Goal: Browse casually

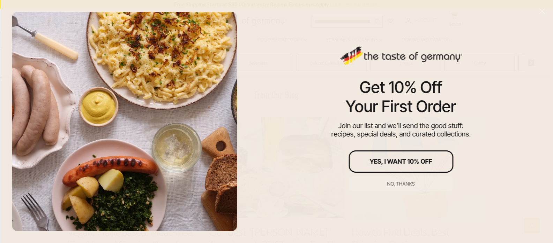
scroll to position [991, 0]
click at [400, 186] on div "No, thanks" at bounding box center [401, 184] width 28 height 5
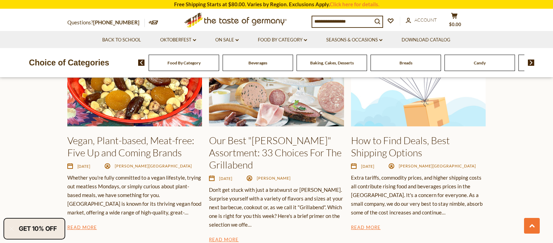
scroll to position [1102, 0]
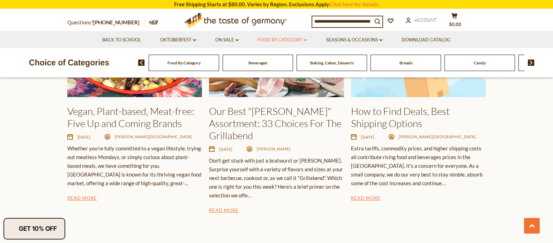
click at [281, 39] on link "Food By Category dropdown_arrow" at bounding box center [282, 40] width 49 height 8
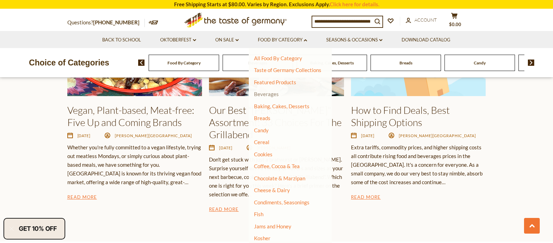
scroll to position [1116, 0]
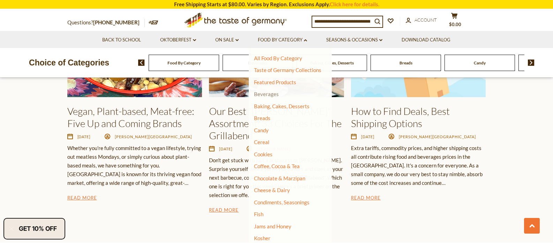
click at [267, 95] on link "Beverages" at bounding box center [266, 94] width 25 height 6
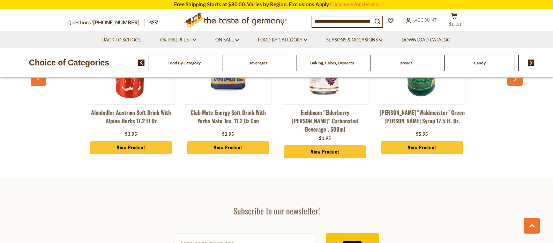
scroll to position [1908, 0]
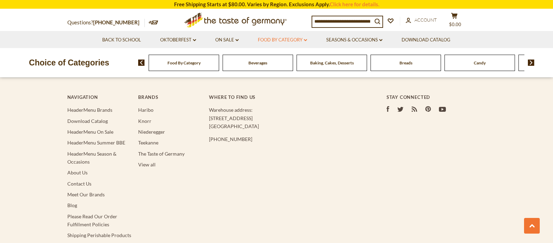
click at [279, 37] on link "Food By Category dropdown_arrow" at bounding box center [282, 40] width 49 height 8
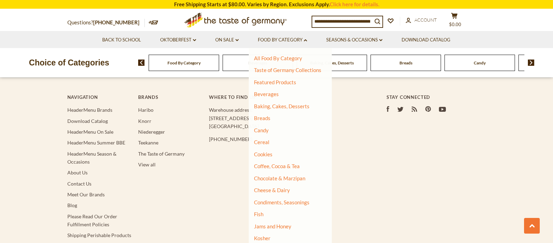
click at [350, 60] on span "Baking, Cakes, Desserts" at bounding box center [332, 62] width 44 height 5
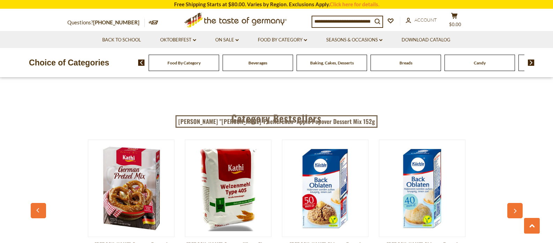
scroll to position [2029, 0]
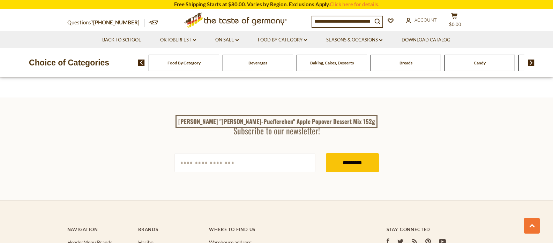
click at [219, 62] on div "Breads" at bounding box center [184, 63] width 70 height 16
click at [409, 65] on span "Breads" at bounding box center [405, 62] width 13 height 5
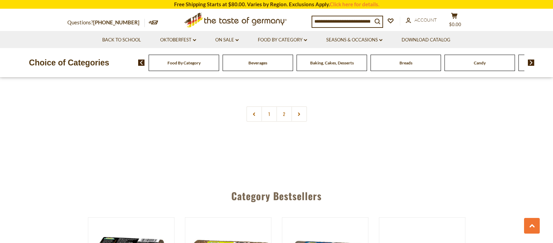
scroll to position [1757, 0]
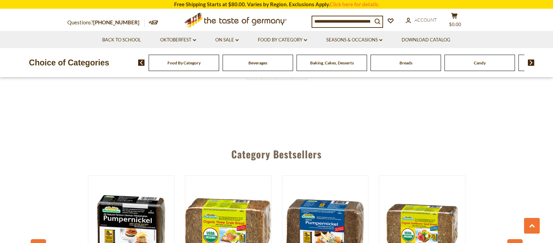
click at [219, 61] on div "Candy" at bounding box center [184, 63] width 70 height 16
click at [219, 70] on div "Candy" at bounding box center [184, 63] width 70 height 16
click at [219, 68] on div "Candy" at bounding box center [184, 63] width 70 height 16
click at [219, 66] on div "Candy" at bounding box center [184, 63] width 70 height 16
click at [294, 37] on link "Food By Category dropdown_arrow" at bounding box center [282, 40] width 49 height 8
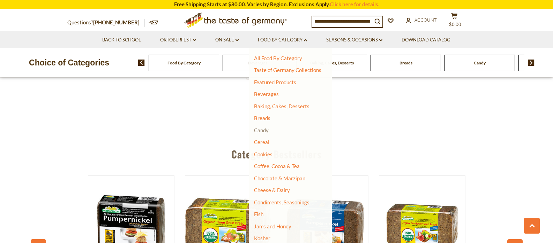
click at [263, 130] on link "Candy" at bounding box center [261, 130] width 15 height 6
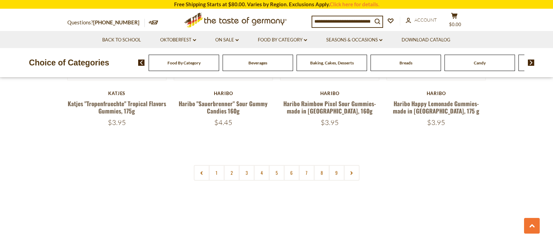
scroll to position [1713, 0]
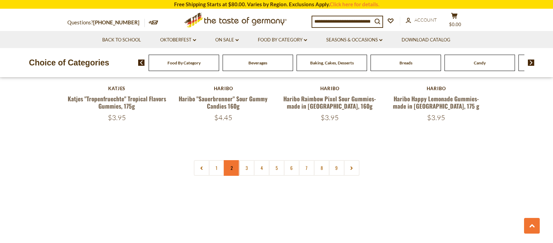
click at [232, 171] on link "2" at bounding box center [232, 168] width 16 height 16
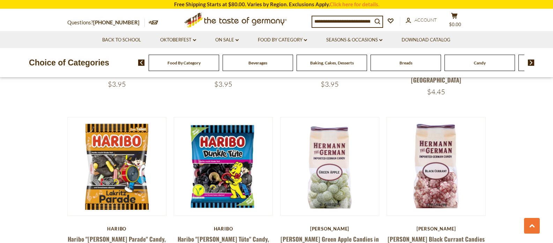
scroll to position [1764, 0]
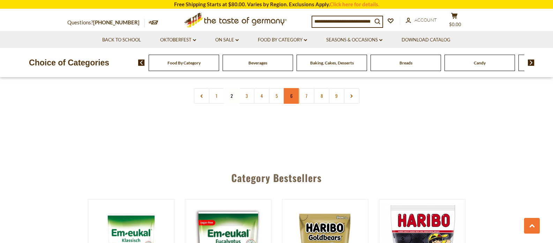
click at [287, 104] on link "6" at bounding box center [292, 96] width 16 height 16
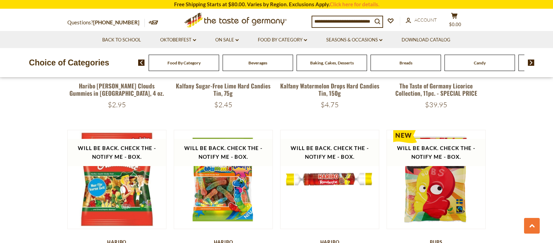
scroll to position [1757, 0]
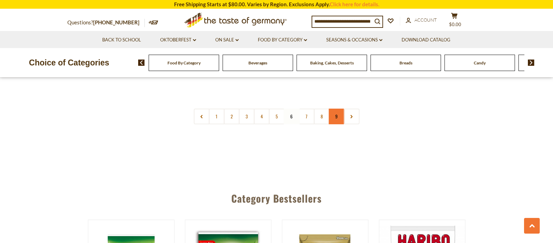
click at [331, 109] on link "9" at bounding box center [337, 117] width 16 height 16
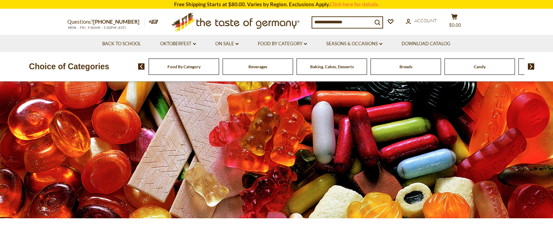
scroll to position [0, 0]
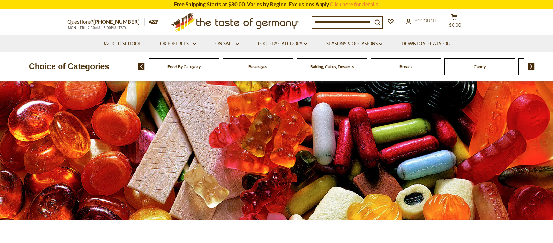
click at [527, 69] on span at bounding box center [528, 66] width 12 height 6
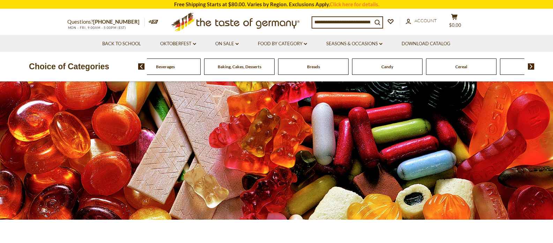
click at [527, 69] on span at bounding box center [528, 66] width 12 height 6
click at [435, 67] on span "Cookies" at bounding box center [442, 66] width 15 height 5
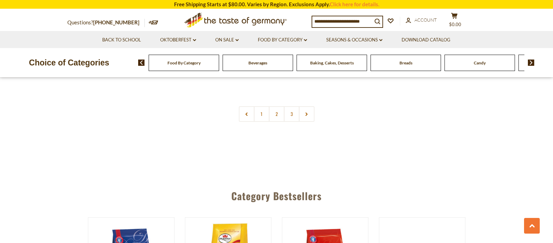
scroll to position [1750, 0]
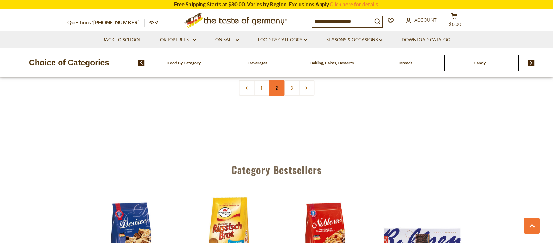
click at [276, 96] on link "2" at bounding box center [277, 88] width 16 height 16
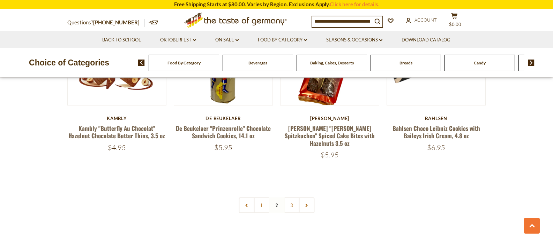
scroll to position [1649, 0]
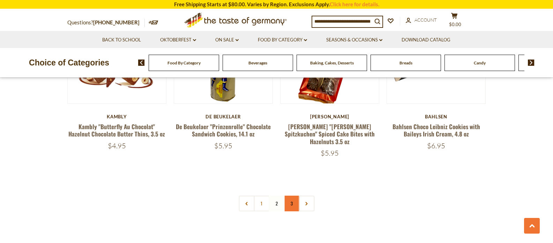
click at [291, 212] on link "3" at bounding box center [292, 204] width 16 height 16
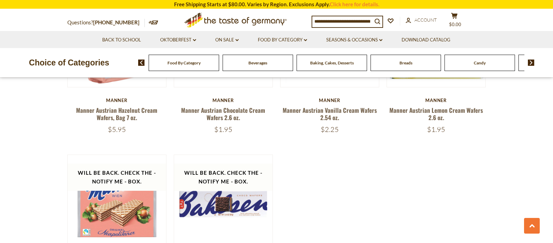
scroll to position [561, 0]
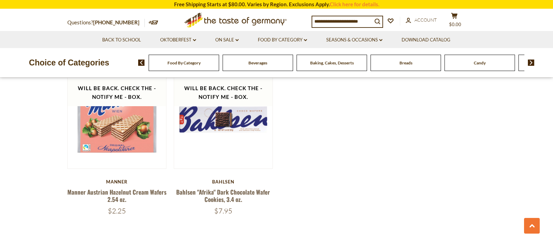
click at [529, 64] on img at bounding box center [531, 63] width 7 height 6
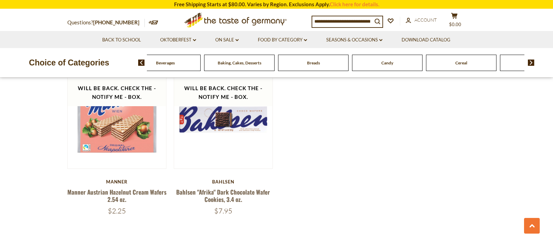
click at [529, 64] on img at bounding box center [531, 63] width 7 height 6
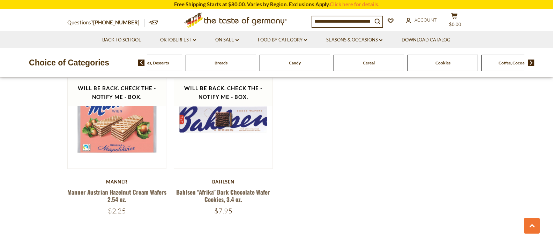
click at [529, 64] on img at bounding box center [531, 63] width 7 height 6
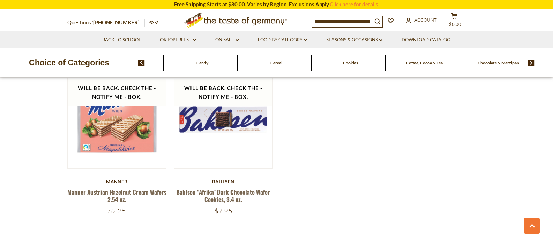
click at [529, 64] on img at bounding box center [531, 63] width 7 height 6
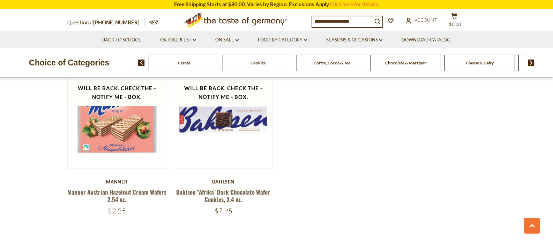
click at [343, 63] on span "Coffee, Cocoa & Tea" at bounding box center [332, 62] width 37 height 5
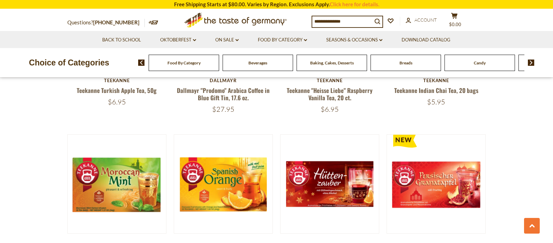
scroll to position [1507, 0]
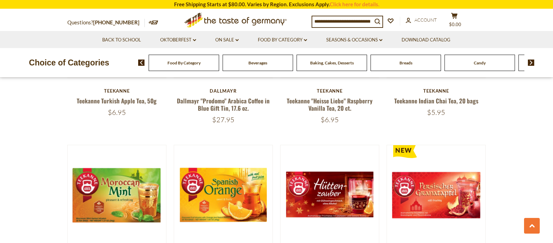
click at [531, 66] on img at bounding box center [531, 63] width 7 height 6
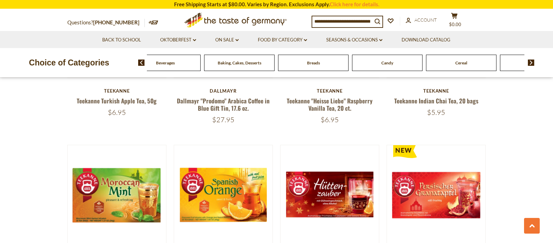
click at [531, 66] on img at bounding box center [531, 63] width 7 height 6
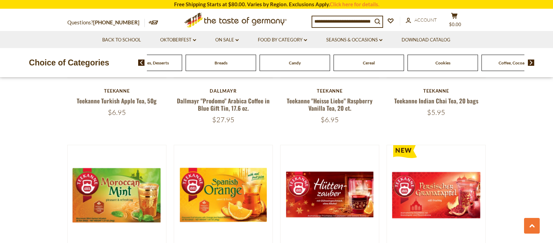
click at [531, 66] on img at bounding box center [531, 63] width 7 height 6
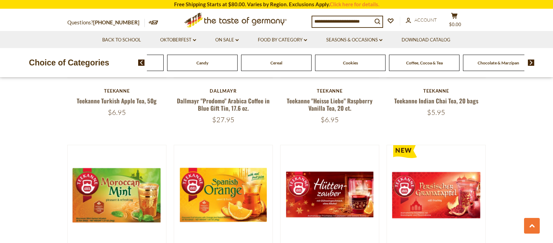
click at [507, 61] on span "Chocolate & Marzipan" at bounding box center [499, 62] width 42 height 5
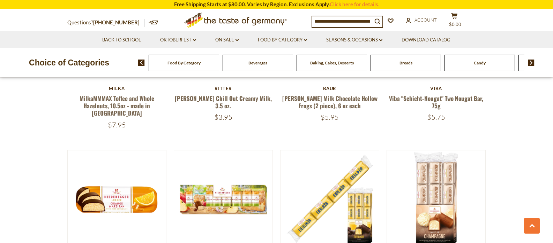
scroll to position [1175, 0]
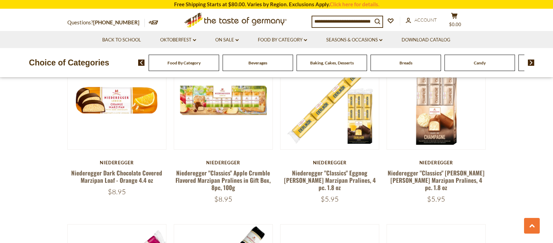
scroll to position [1280, 0]
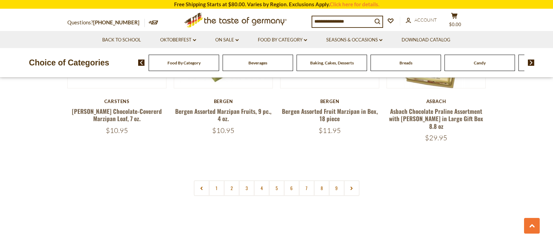
scroll to position [1706, 0]
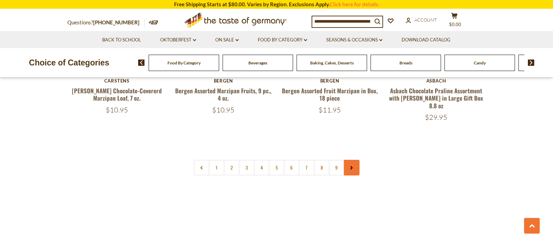
click at [357, 176] on link at bounding box center [352, 168] width 16 height 16
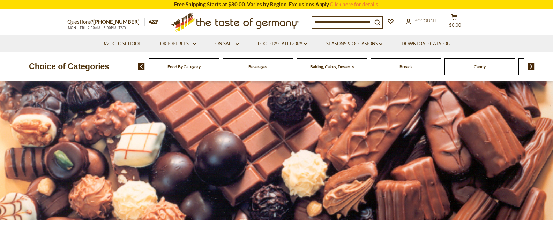
click at [357, 185] on div at bounding box center [276, 151] width 553 height 138
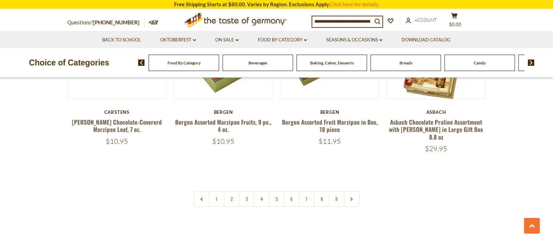
scroll to position [1702, 0]
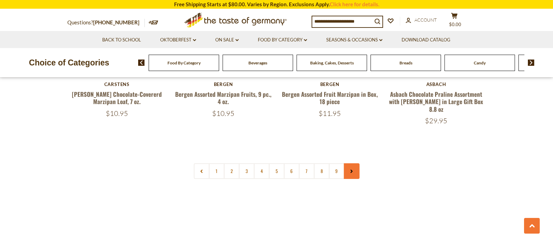
click at [357, 179] on link at bounding box center [352, 172] width 16 height 16
click at [355, 179] on link at bounding box center [352, 172] width 16 height 16
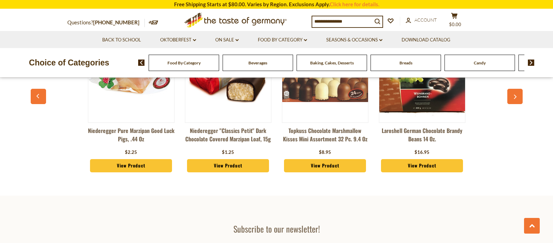
scroll to position [1950, 0]
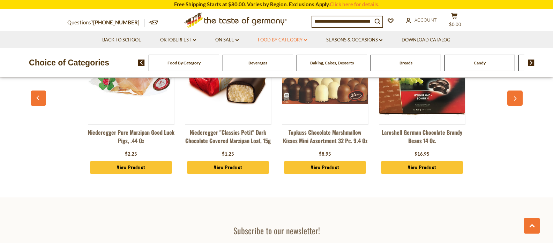
click at [300, 36] on link "Food By Category dropdown_arrow" at bounding box center [282, 40] width 49 height 8
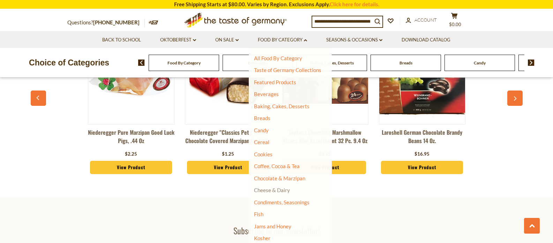
click at [267, 188] on link "Cheese & Dairy" at bounding box center [272, 190] width 36 height 6
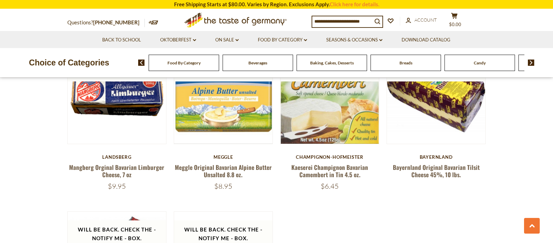
scroll to position [767, 0]
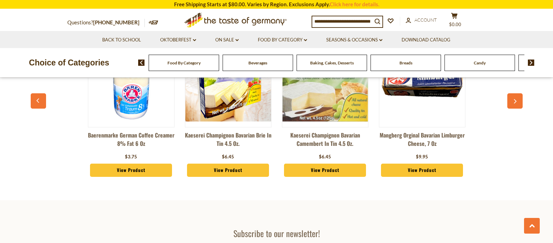
scroll to position [1179, 0]
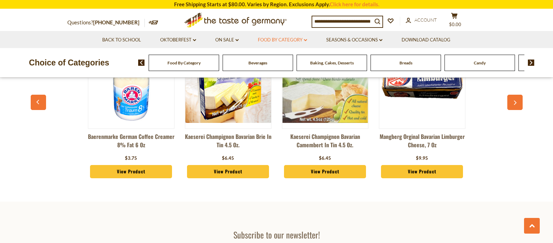
click at [291, 39] on link "Food By Category dropdown_arrow" at bounding box center [282, 40] width 49 height 8
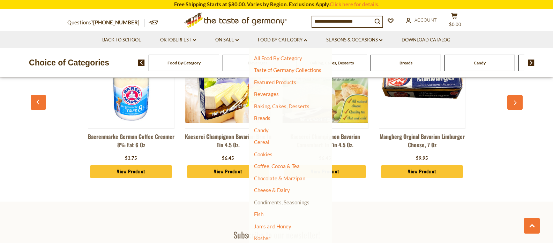
click at [274, 201] on link "Condiments, Seasonings" at bounding box center [281, 203] width 55 height 6
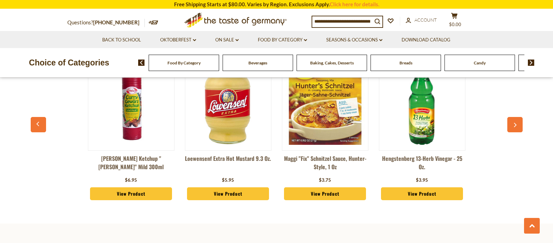
scroll to position [1901, 0]
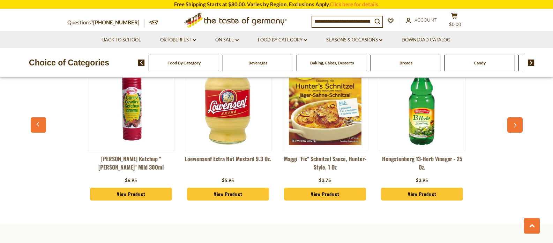
click at [510, 133] on button "button" at bounding box center [514, 125] width 15 height 15
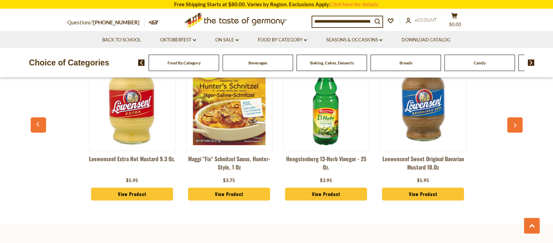
scroll to position [0, 97]
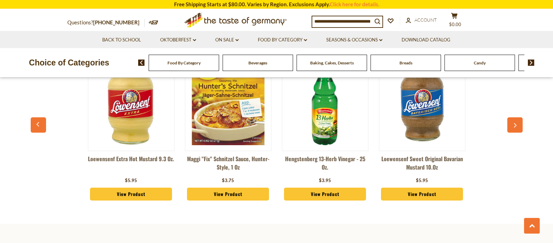
click at [510, 133] on button "button" at bounding box center [514, 125] width 15 height 15
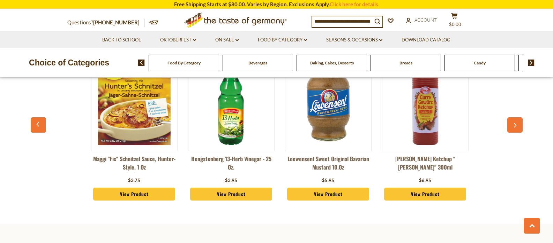
scroll to position [0, 194]
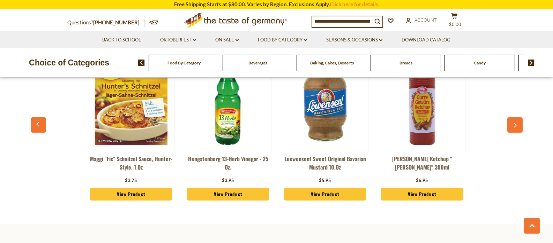
click at [510, 133] on button "button" at bounding box center [514, 125] width 15 height 15
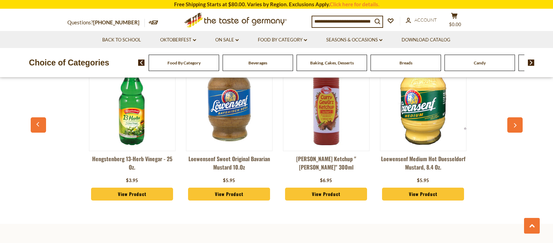
scroll to position [0, 291]
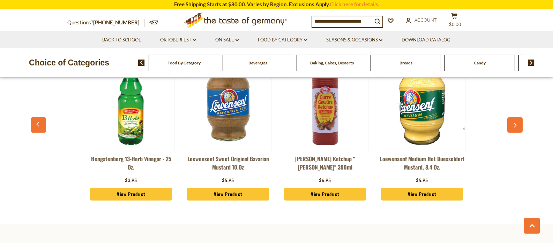
click at [510, 133] on button "button" at bounding box center [514, 125] width 15 height 15
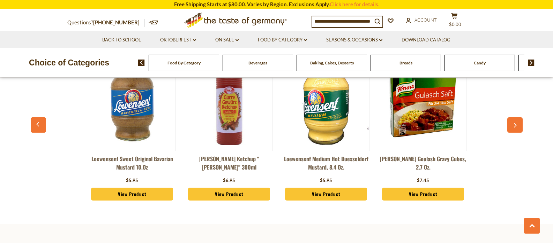
scroll to position [0, 388]
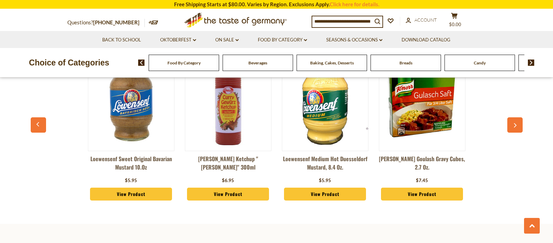
click at [510, 133] on button "button" at bounding box center [514, 125] width 15 height 15
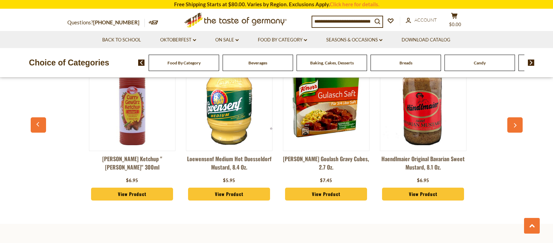
scroll to position [0, 485]
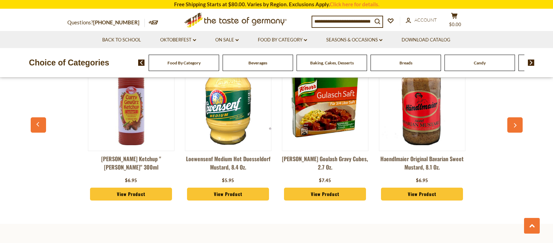
click at [510, 133] on button "button" at bounding box center [514, 125] width 15 height 15
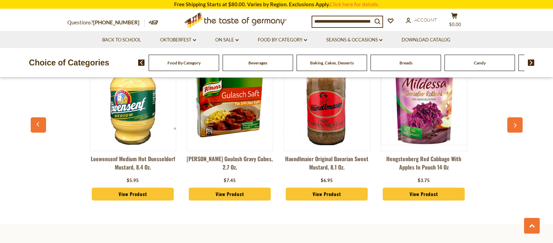
scroll to position [0, 582]
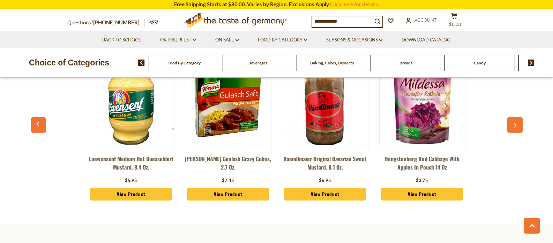
click at [510, 133] on button "button" at bounding box center [514, 125] width 15 height 15
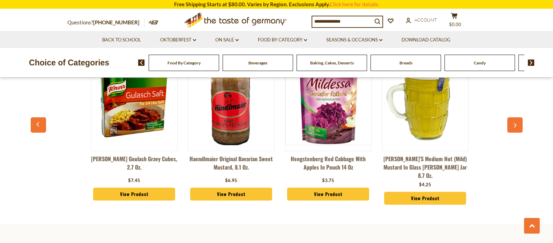
scroll to position [0, 679]
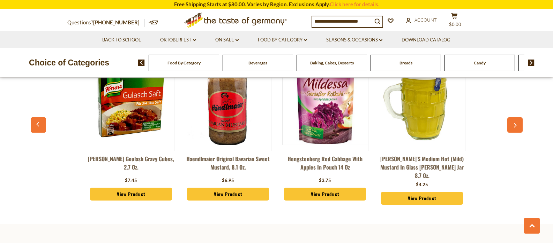
click at [510, 133] on button "button" at bounding box center [514, 125] width 15 height 15
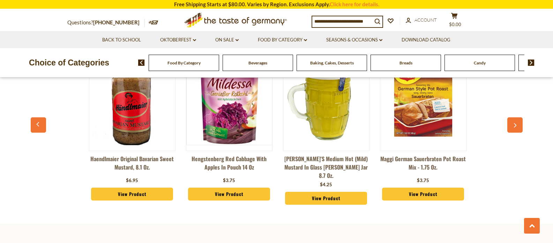
scroll to position [0, 776]
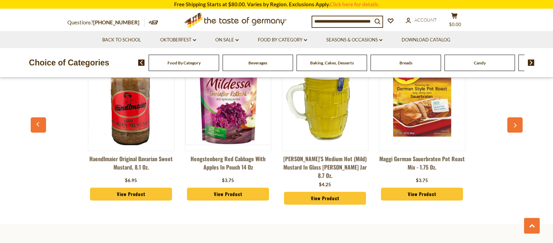
click at [510, 133] on button "button" at bounding box center [514, 125] width 15 height 15
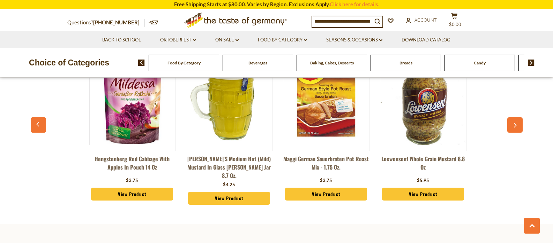
scroll to position [0, 873]
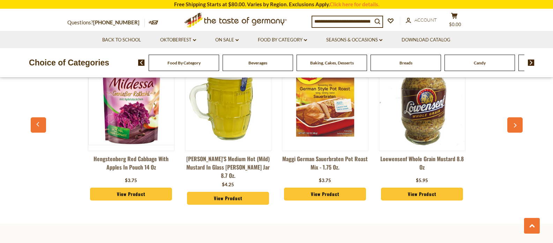
click at [510, 133] on button "button" at bounding box center [514, 125] width 15 height 15
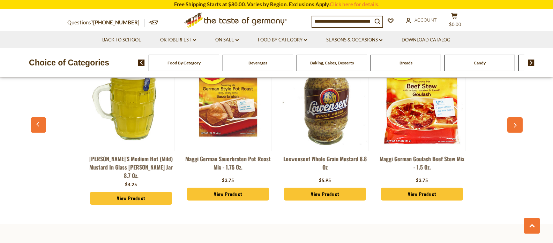
click at [510, 133] on button "button" at bounding box center [514, 125] width 15 height 15
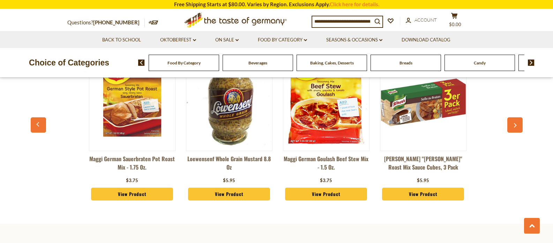
scroll to position [0, 1067]
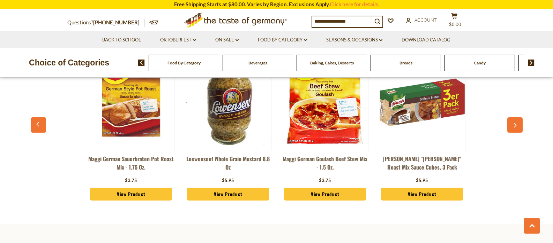
click at [510, 133] on button "button" at bounding box center [514, 125] width 15 height 15
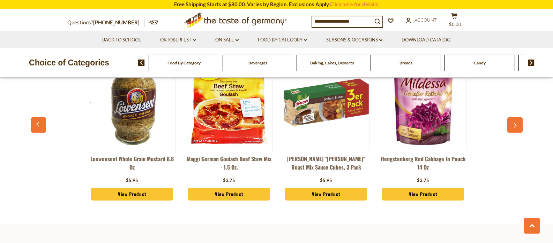
scroll to position [0, 1164]
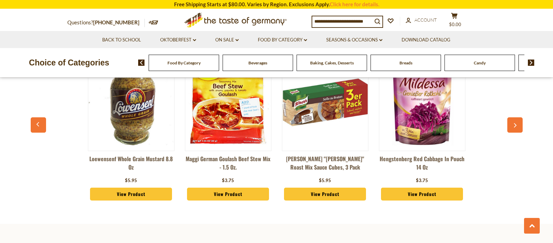
click at [510, 133] on button "button" at bounding box center [514, 125] width 15 height 15
click at [283, 39] on link "Food By Category dropdown_arrow" at bounding box center [282, 40] width 49 height 8
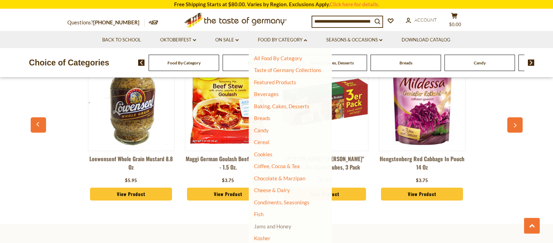
click at [264, 228] on link "Jams and Honey" at bounding box center [272, 227] width 37 height 6
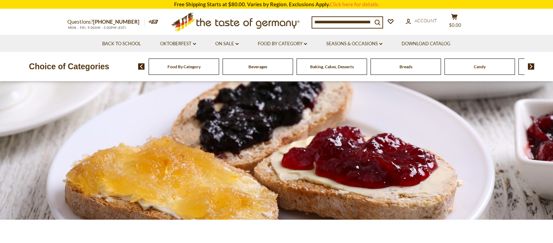
click at [40, 160] on div at bounding box center [276, 151] width 553 height 138
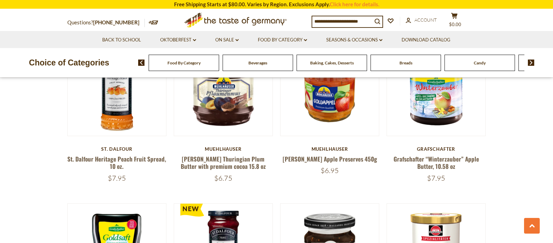
scroll to position [426, 0]
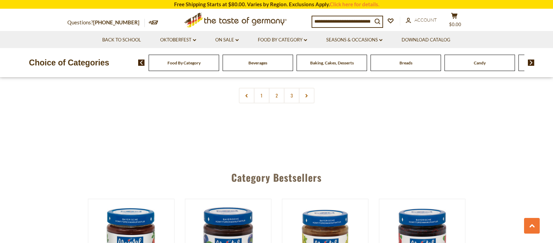
scroll to position [1734, 0]
click at [310, 103] on link at bounding box center [307, 96] width 16 height 16
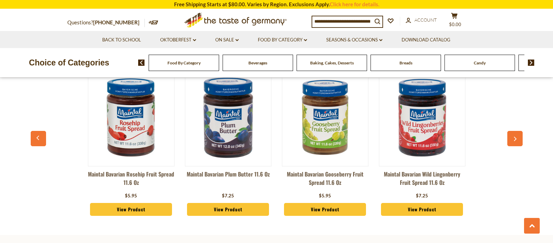
scroll to position [1866, 0]
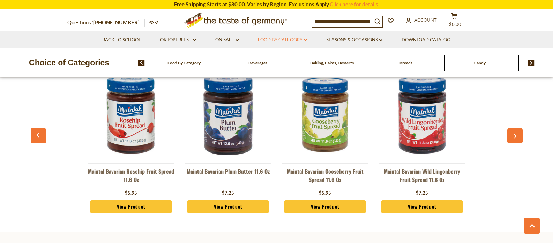
click at [288, 40] on link "Food By Category dropdown_arrow" at bounding box center [282, 40] width 49 height 8
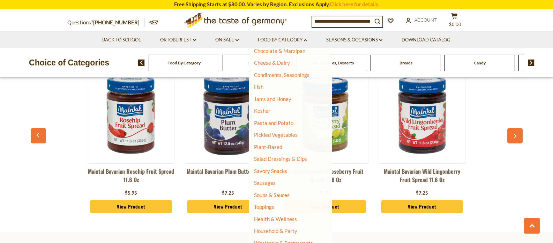
scroll to position [133, 0]
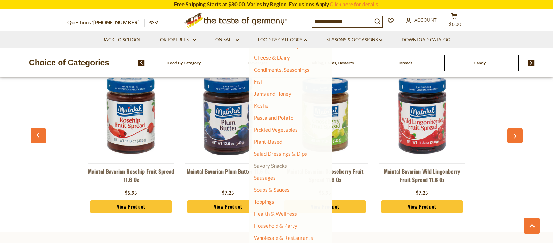
click at [273, 169] on link "Savory Snacks" at bounding box center [270, 166] width 33 height 6
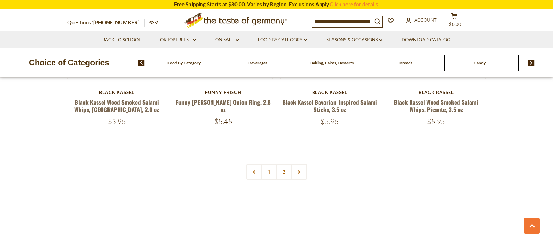
scroll to position [1701, 0]
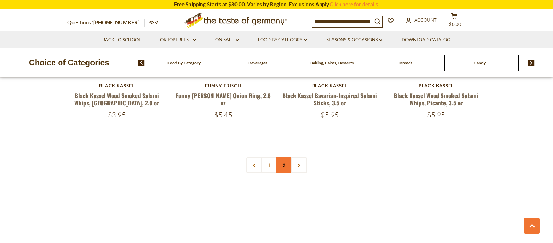
click at [280, 167] on link "2" at bounding box center [284, 166] width 16 height 16
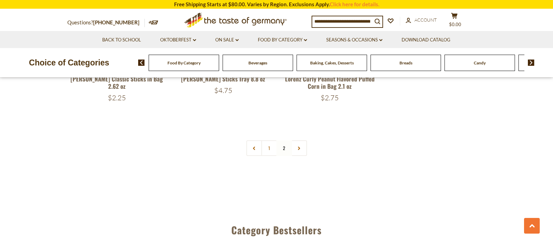
scroll to position [693, 0]
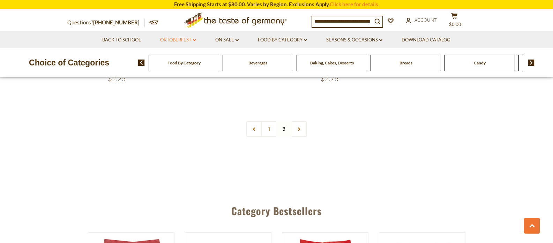
click at [178, 42] on link "Oktoberfest dropdown_arrow" at bounding box center [178, 40] width 36 height 8
click at [171, 70] on link "Oktoberfest Foods" at bounding box center [177, 70] width 43 height 6
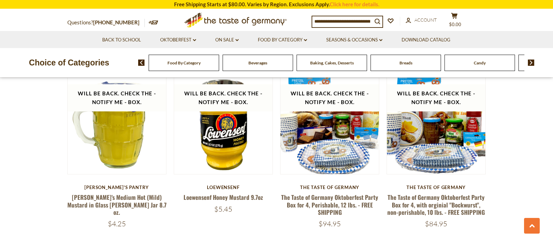
scroll to position [938, 0]
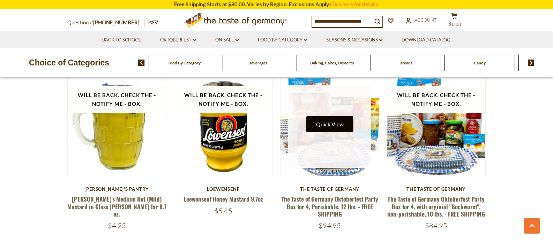
click at [323, 132] on button "Quick View" at bounding box center [329, 124] width 47 height 16
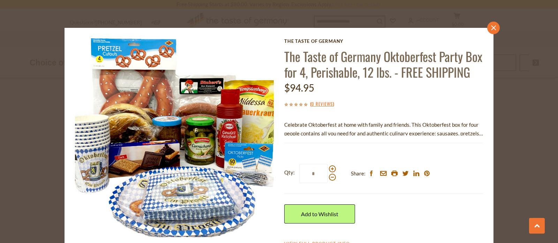
click at [491, 30] on icon at bounding box center [493, 27] width 5 height 5
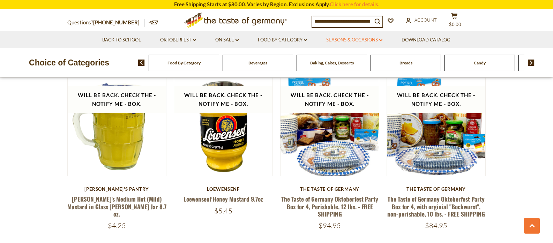
click at [376, 43] on link "Seasons & Occasions dropdown_arrow" at bounding box center [354, 40] width 56 height 8
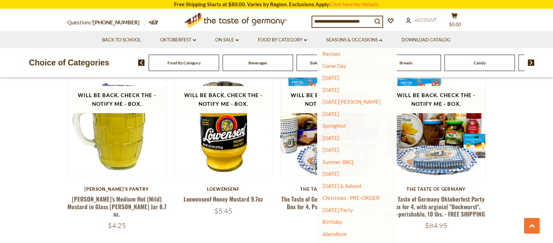
scroll to position [25, 0]
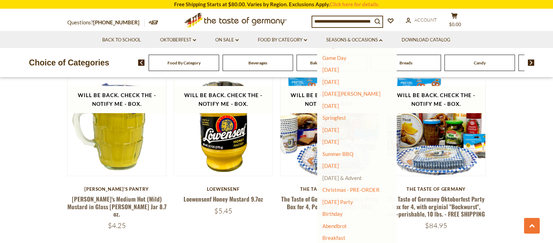
click at [358, 180] on link "[DATE] & Advent" at bounding box center [341, 178] width 39 height 6
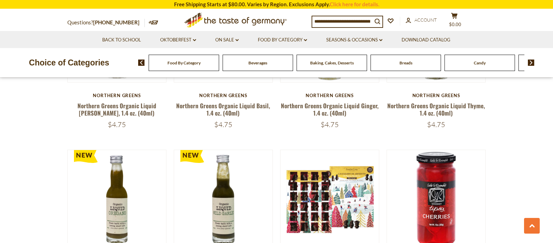
scroll to position [1374, 0]
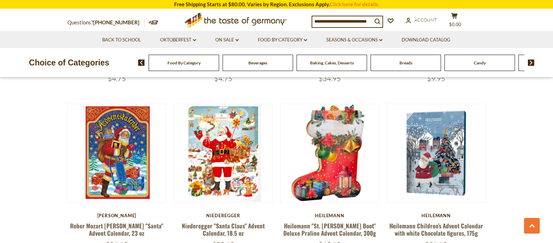
click at [353, 46] on li "Seasons & Occasions dropdown_arrow All Seasons & Occasions Recipes Game Day Val…" at bounding box center [354, 39] width 74 height 17
click at [382, 39] on icon "dropdown_arrow" at bounding box center [380, 40] width 3 height 2
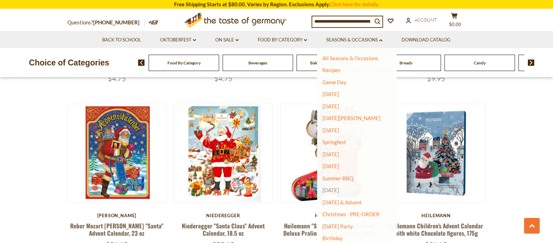
click at [334, 190] on link "[DATE]" at bounding box center [330, 190] width 17 height 6
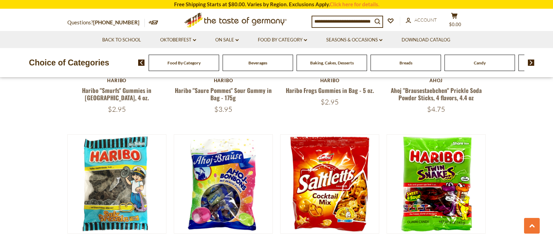
scroll to position [1064, 0]
